Goal: Task Accomplishment & Management: Manage account settings

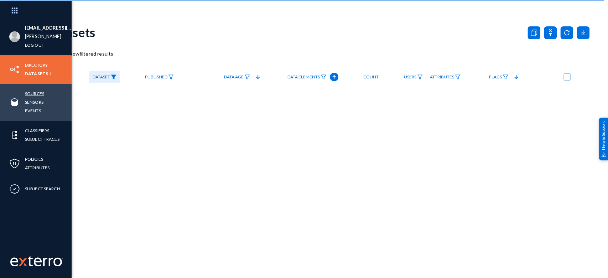
click at [25, 93] on link "Sources" at bounding box center [34, 93] width 19 height 8
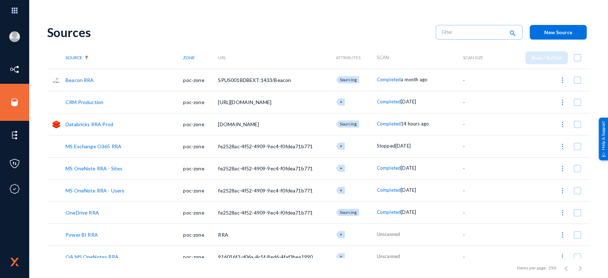
scroll to position [164, 0]
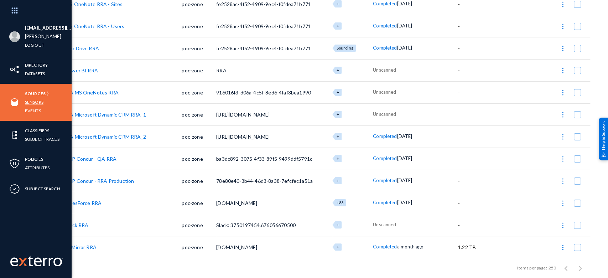
click at [33, 102] on link "Sensors" at bounding box center [34, 102] width 19 height 8
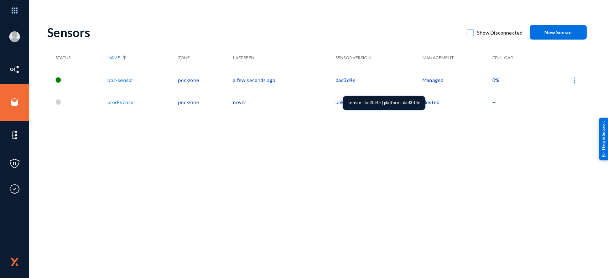
click at [373, 104] on div "sensor: dad3d4e | platform: dad3d4e" at bounding box center [384, 103] width 83 height 14
copy div "dad3d4e"
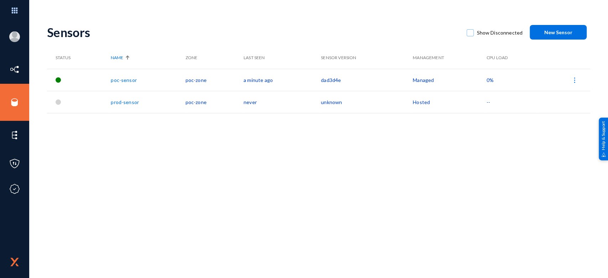
drag, startPoint x: 362, startPoint y: 247, endPoint x: 374, endPoint y: 176, distance: 72.3
click at [374, 176] on div "Sensors Show Disconnected New Sensor Status Name Zone Last Seen Sensor Version …" at bounding box center [318, 148] width 543 height 260
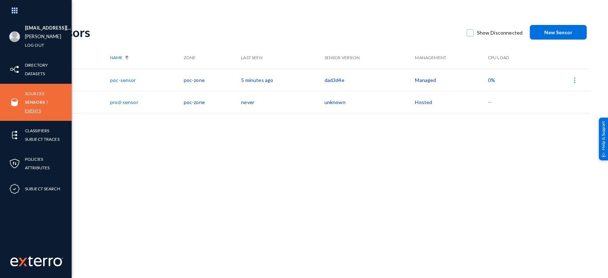
click at [31, 111] on link "Events" at bounding box center [33, 111] width 16 height 8
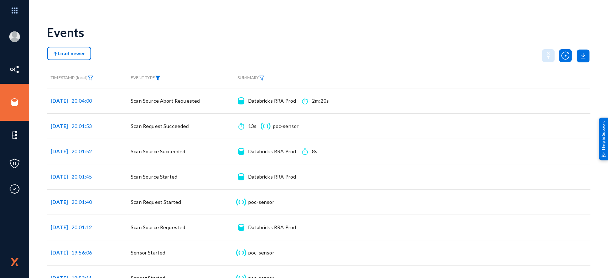
click at [160, 78] on img at bounding box center [158, 78] width 6 height 5
click at [185, 102] on span at bounding box center [165, 100] width 47 height 6
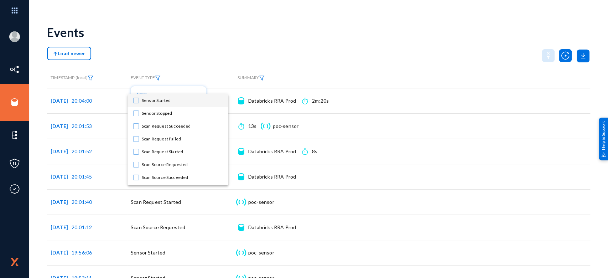
click at [190, 53] on div at bounding box center [304, 139] width 608 height 278
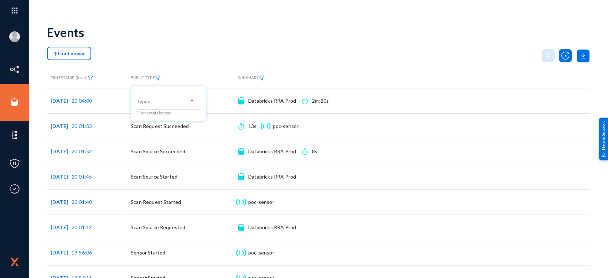
click at [190, 53] on div at bounding box center [304, 139] width 608 height 278
click at [190, 53] on div "Load newer" at bounding box center [318, 56] width 543 height 18
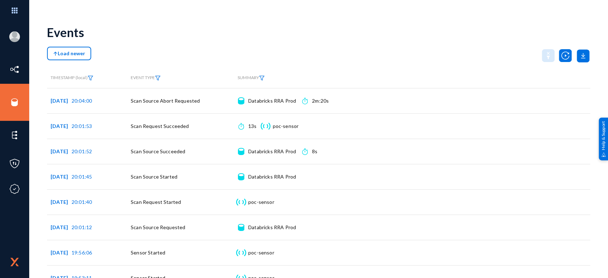
drag, startPoint x: 190, startPoint y: 53, endPoint x: 166, endPoint y: 2, distance: 56.6
click at [166, 2] on div "[EMAIL_ADDRESS][PERSON_NAME][DOMAIN_NAME] [PERSON_NAME] Log out Directory Datas…" at bounding box center [304, 139] width 608 height 278
click at [181, 2] on div "[EMAIL_ADDRESS][PERSON_NAME][DOMAIN_NAME] [PERSON_NAME] Log out Directory Datas…" at bounding box center [304, 139] width 608 height 278
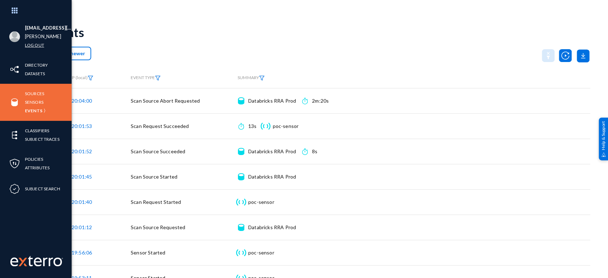
click at [38, 46] on link "Log out" at bounding box center [34, 45] width 19 height 8
